Goal: Information Seeking & Learning: Learn about a topic

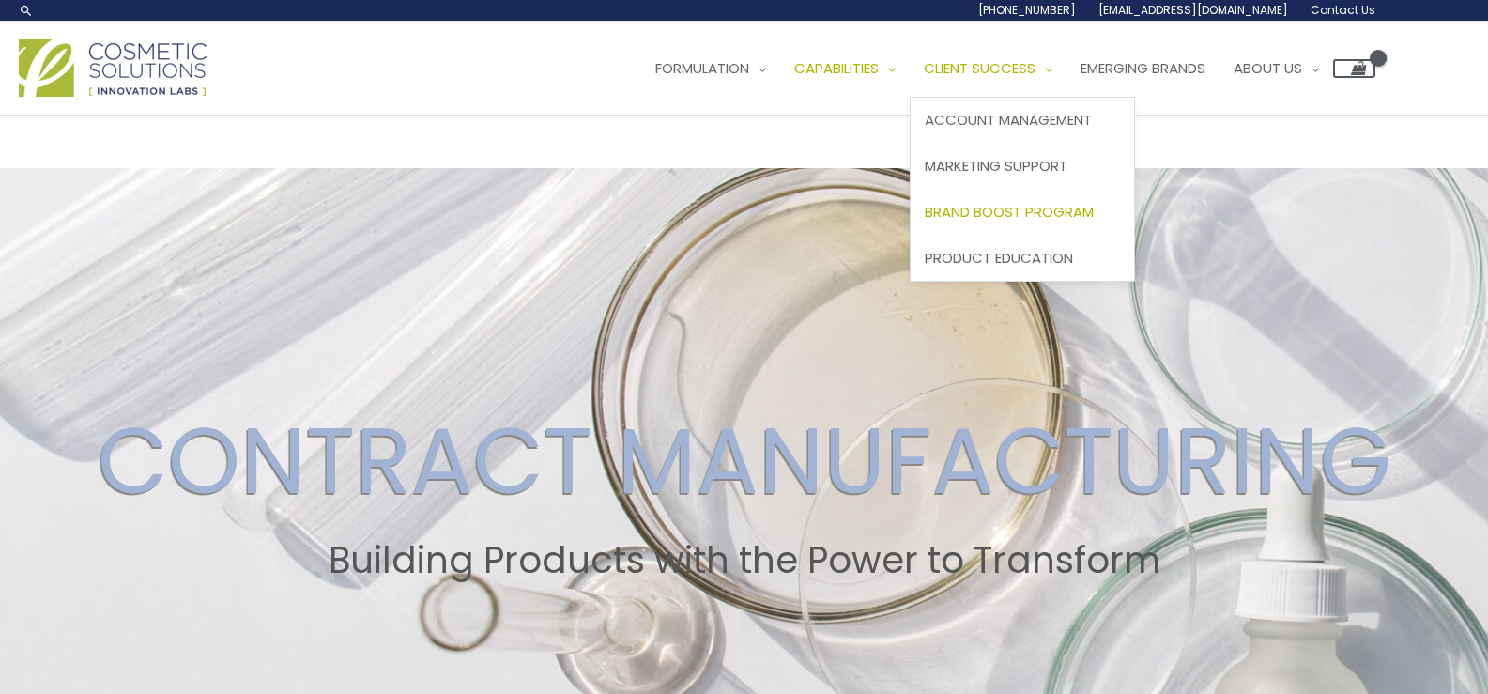
click at [1047, 207] on span "Brand Boost Program" at bounding box center [1009, 212] width 169 height 20
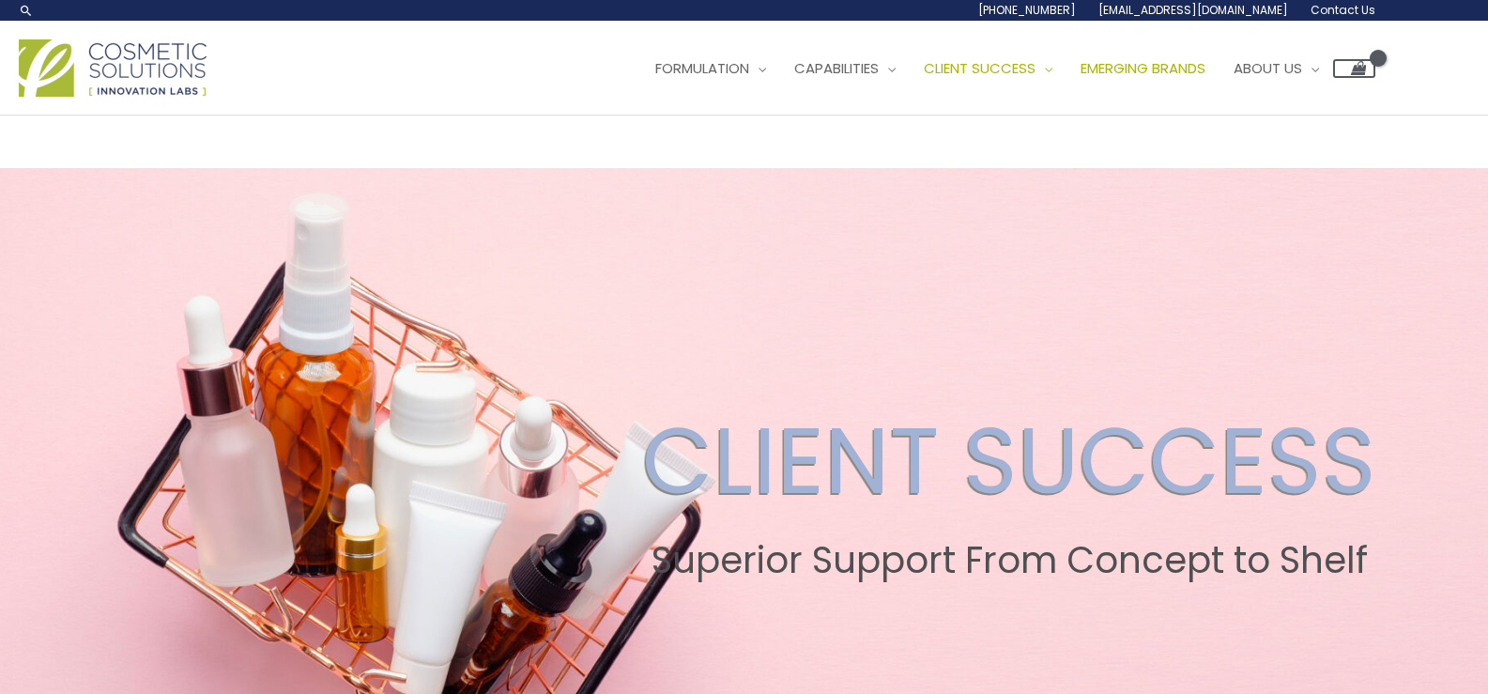
click at [1206, 68] on span "Emerging Brands" at bounding box center [1143, 68] width 125 height 20
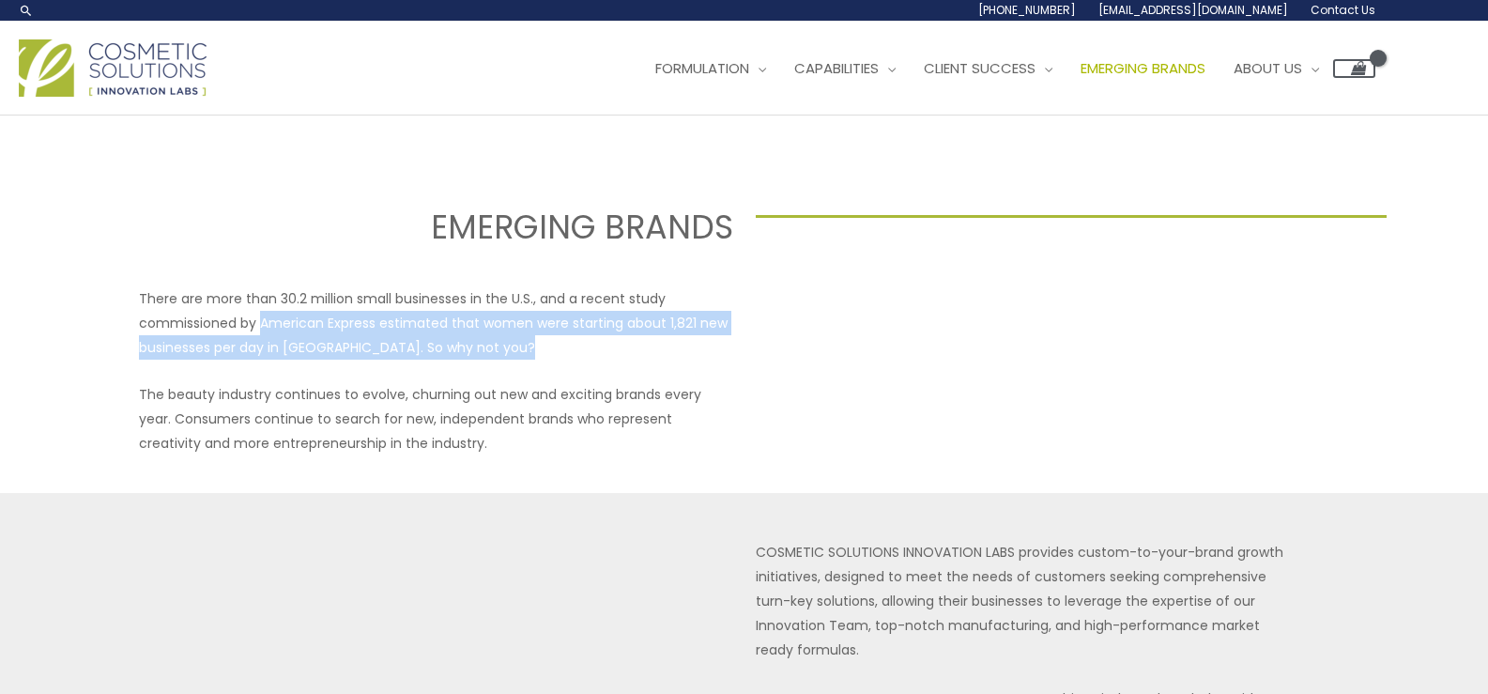
drag, startPoint x: 275, startPoint y: 332, endPoint x: 595, endPoint y: 342, distance: 320.3
click at [595, 342] on p "There are more than 30.2 million small businesses in the U.S., and a recent stu…" at bounding box center [436, 322] width 594 height 73
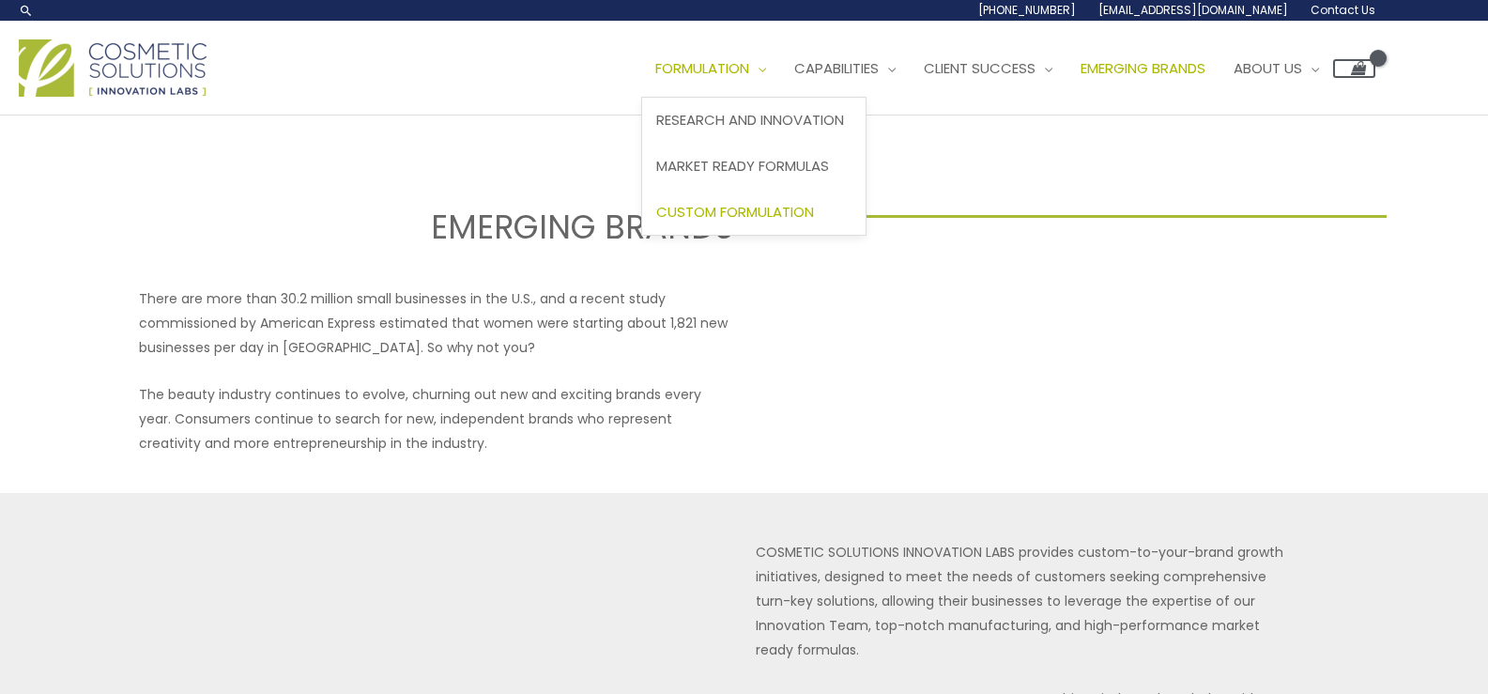
click at [770, 213] on span "Custom Formulation" at bounding box center [735, 212] width 158 height 20
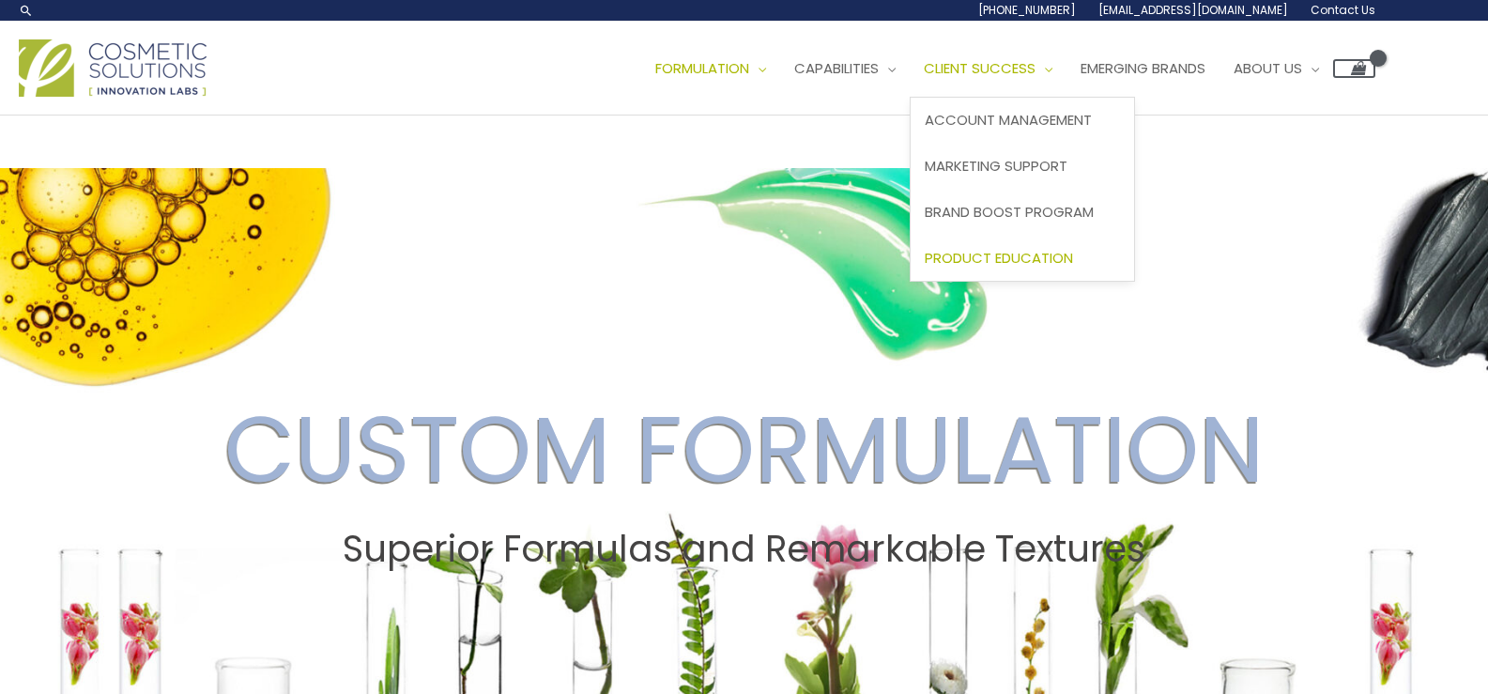
click at [991, 253] on span "Product Education" at bounding box center [999, 258] width 148 height 20
